Goal: Information Seeking & Learning: Find specific fact

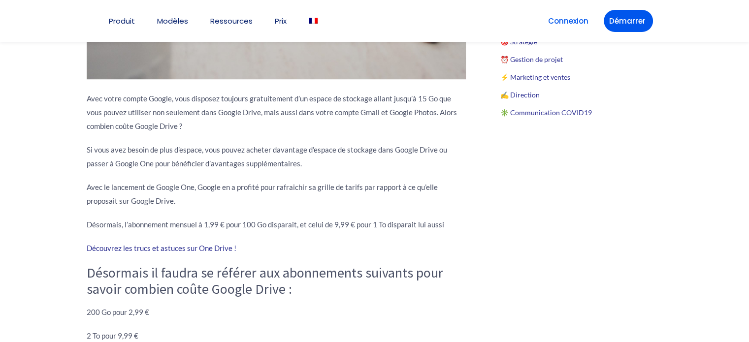
scroll to position [862, 0]
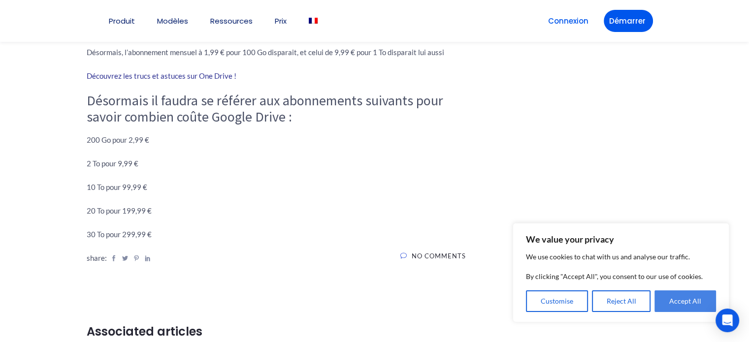
click at [696, 303] on button "Accept All" at bounding box center [686, 302] width 62 height 22
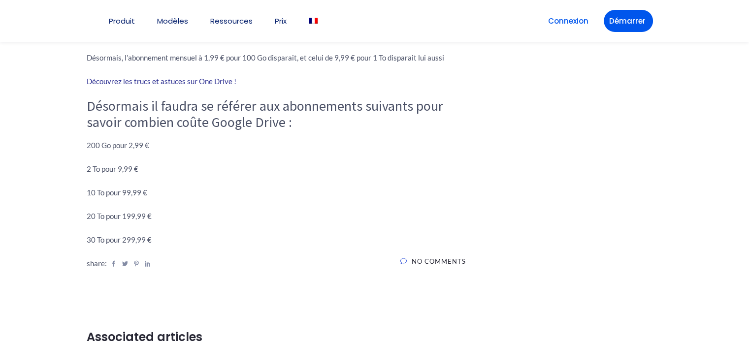
scroll to position [862, 0]
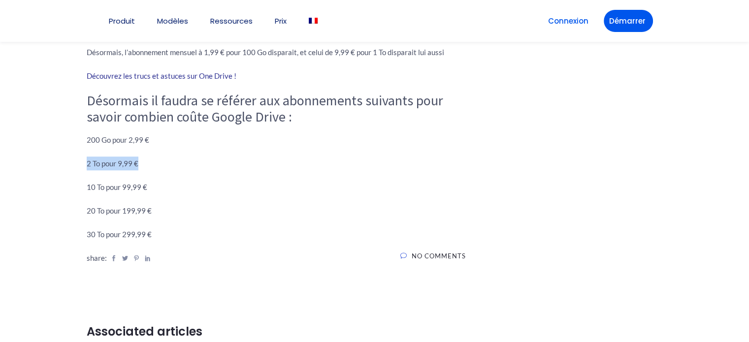
drag, startPoint x: 140, startPoint y: 163, endPoint x: 85, endPoint y: 163, distance: 55.2
click at [85, 163] on div "[DATE] Avec votre compte Google, vous disposez toujours gratuitement d’un espac…" at bounding box center [276, 131] width 394 height 1552
click at [150, 168] on p "2 To pour 9,99 €" at bounding box center [276, 164] width 379 height 14
